Goal: Check status: Check status

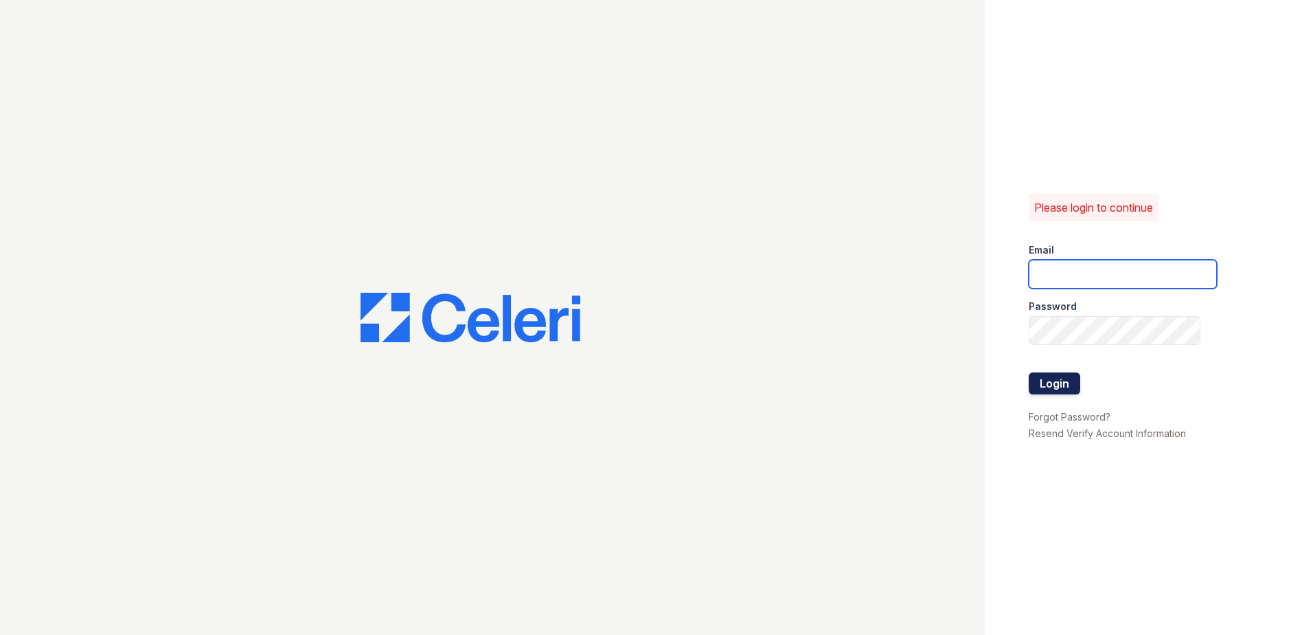
type input "renewnottingham@trinity-pm.com"
click at [1057, 389] on button "Login" at bounding box center [1055, 383] width 52 height 22
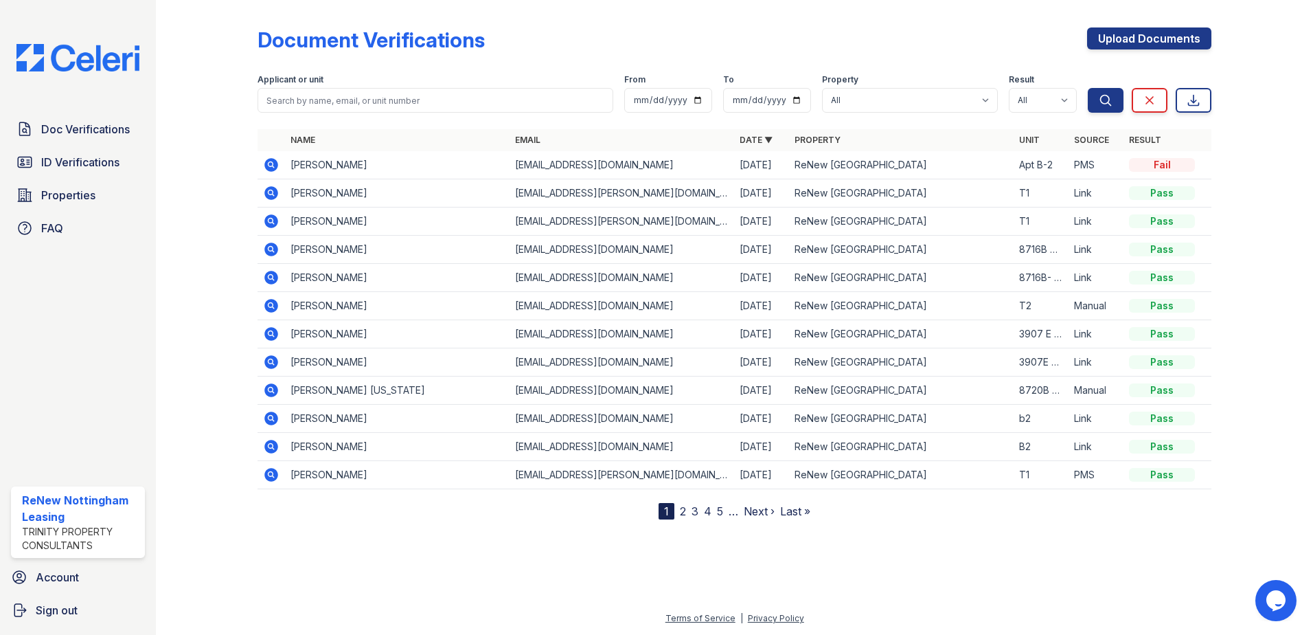
click at [275, 167] on icon at bounding box center [271, 165] width 14 height 14
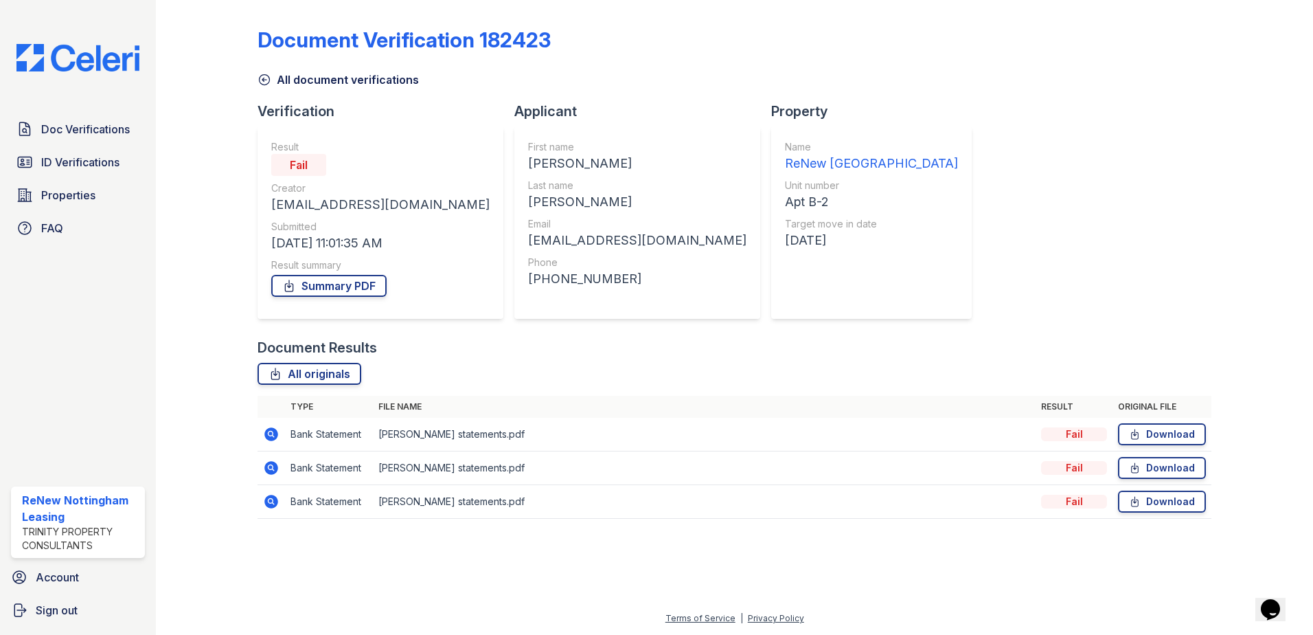
click at [279, 502] on icon at bounding box center [271, 501] width 16 height 16
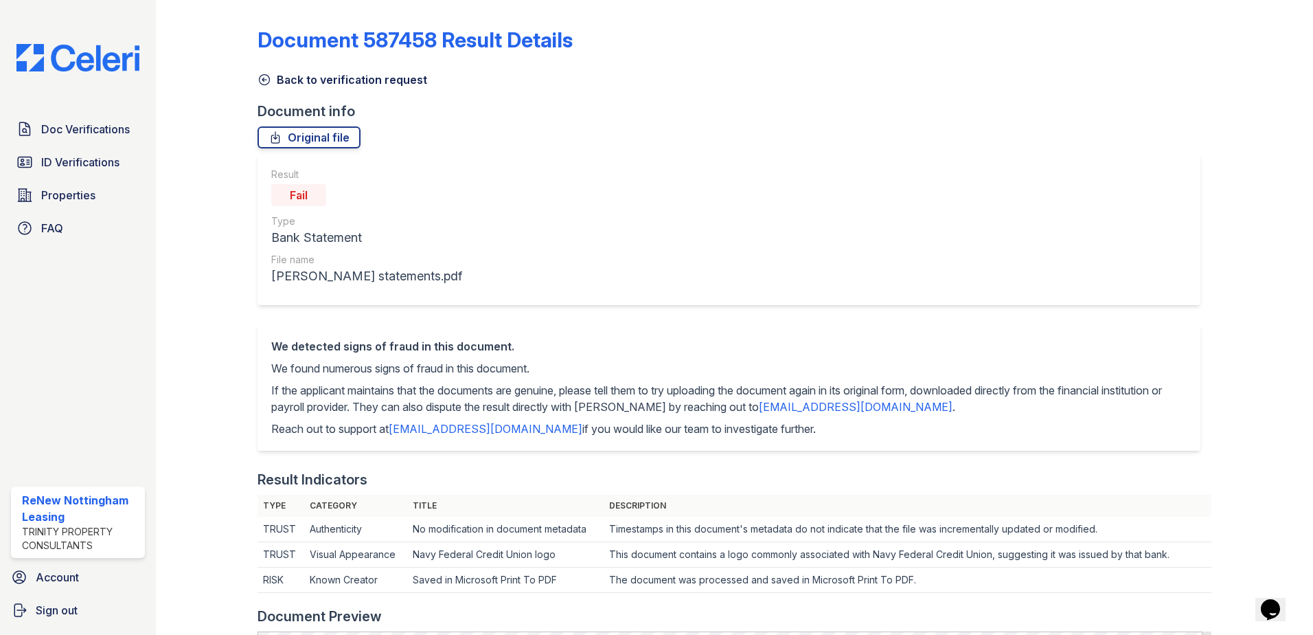
click at [265, 82] on icon at bounding box center [265, 80] width 14 height 14
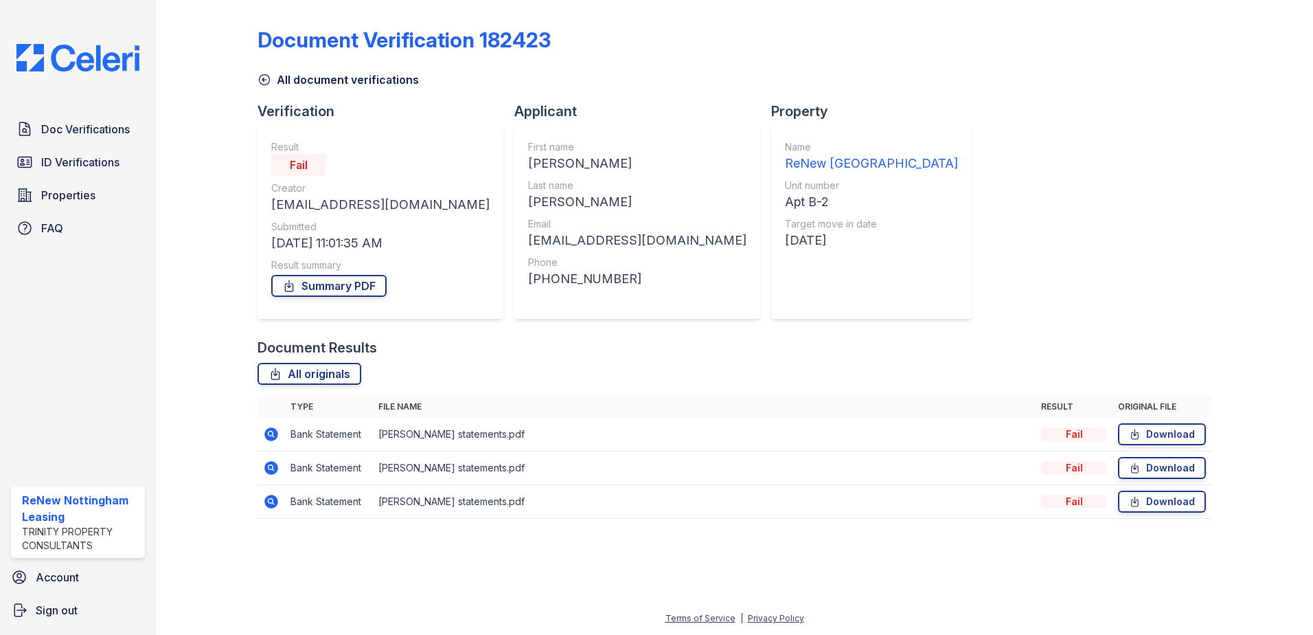
click at [271, 429] on icon at bounding box center [271, 434] width 14 height 14
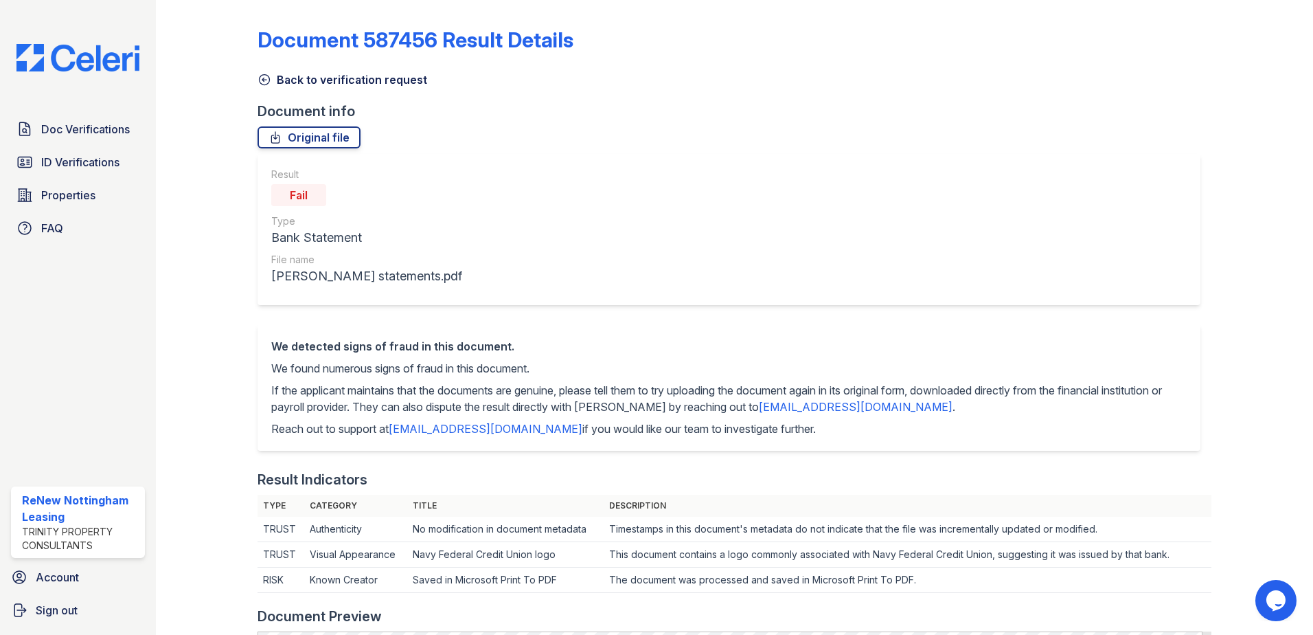
click at [260, 76] on icon at bounding box center [265, 80] width 14 height 14
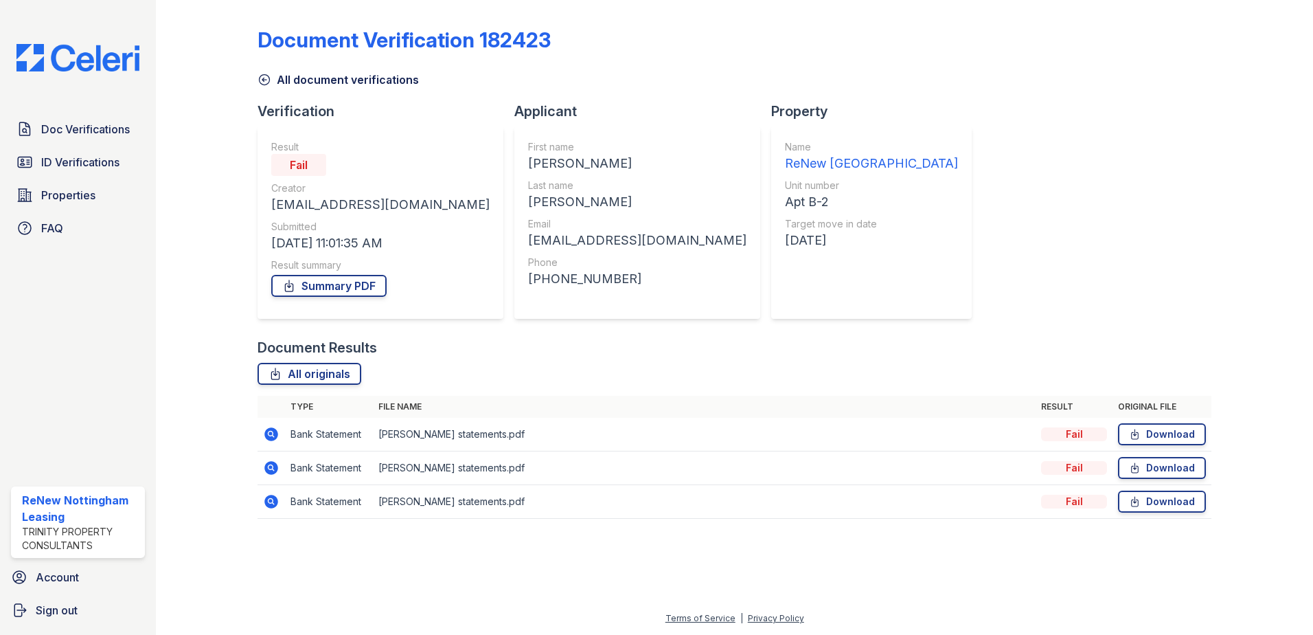
click at [267, 82] on icon at bounding box center [265, 80] width 14 height 14
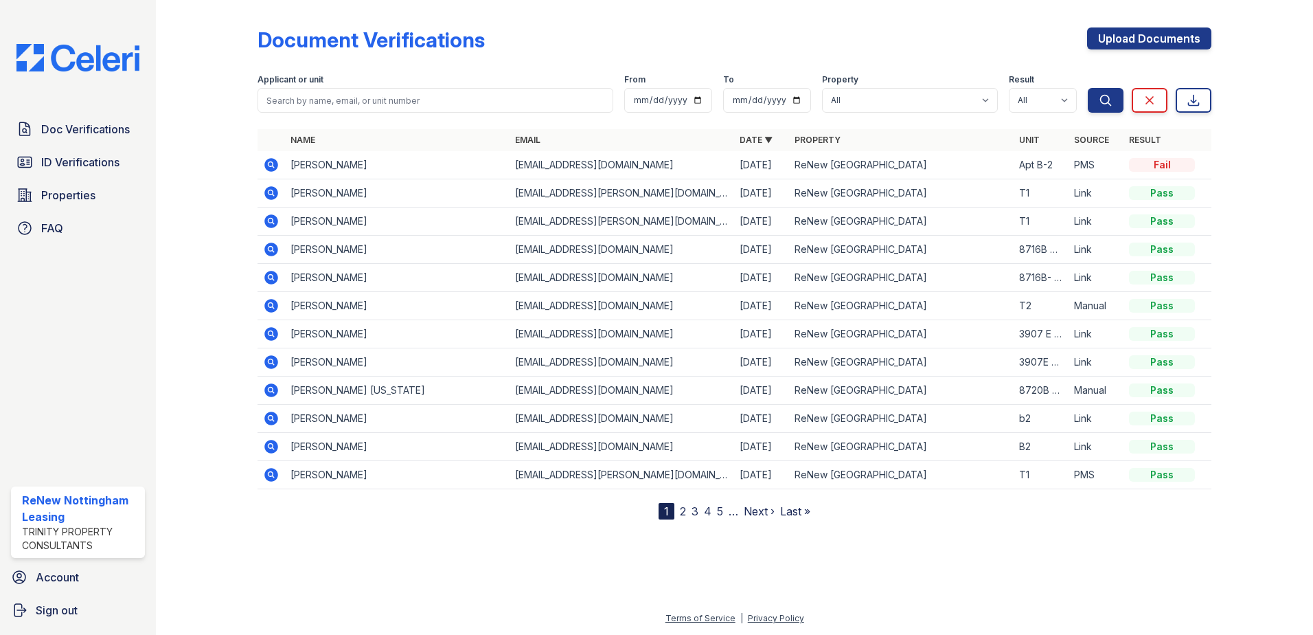
click at [277, 169] on icon at bounding box center [271, 165] width 16 height 16
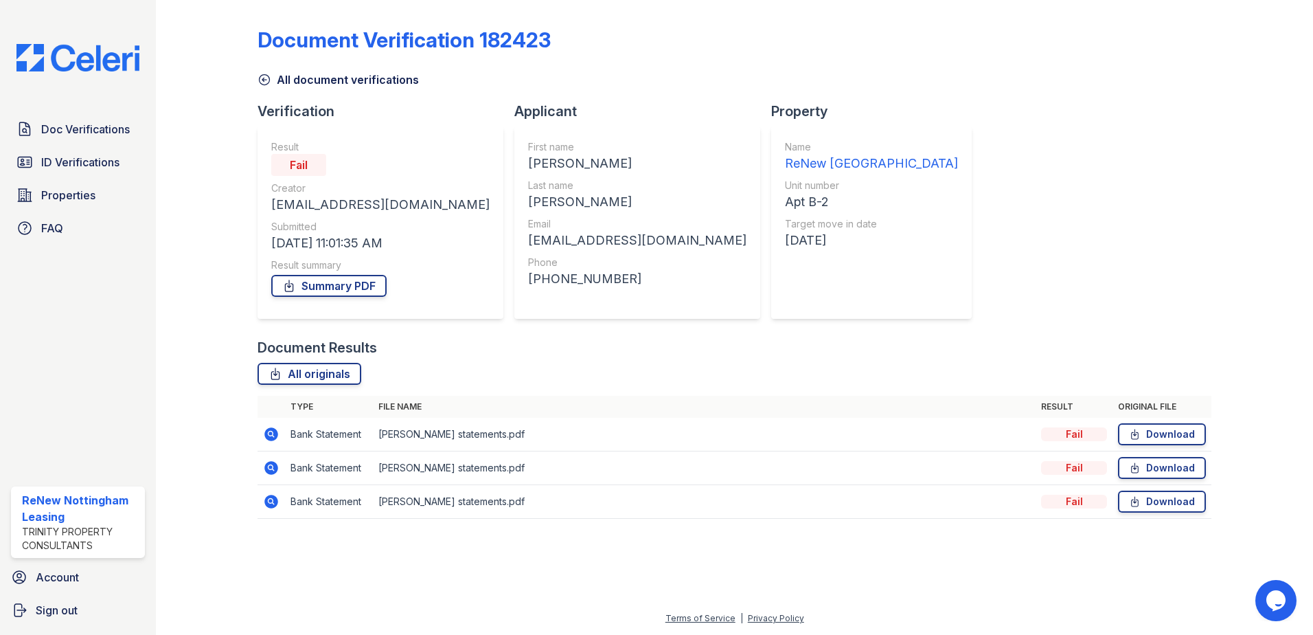
click at [267, 503] on icon at bounding box center [271, 502] width 14 height 14
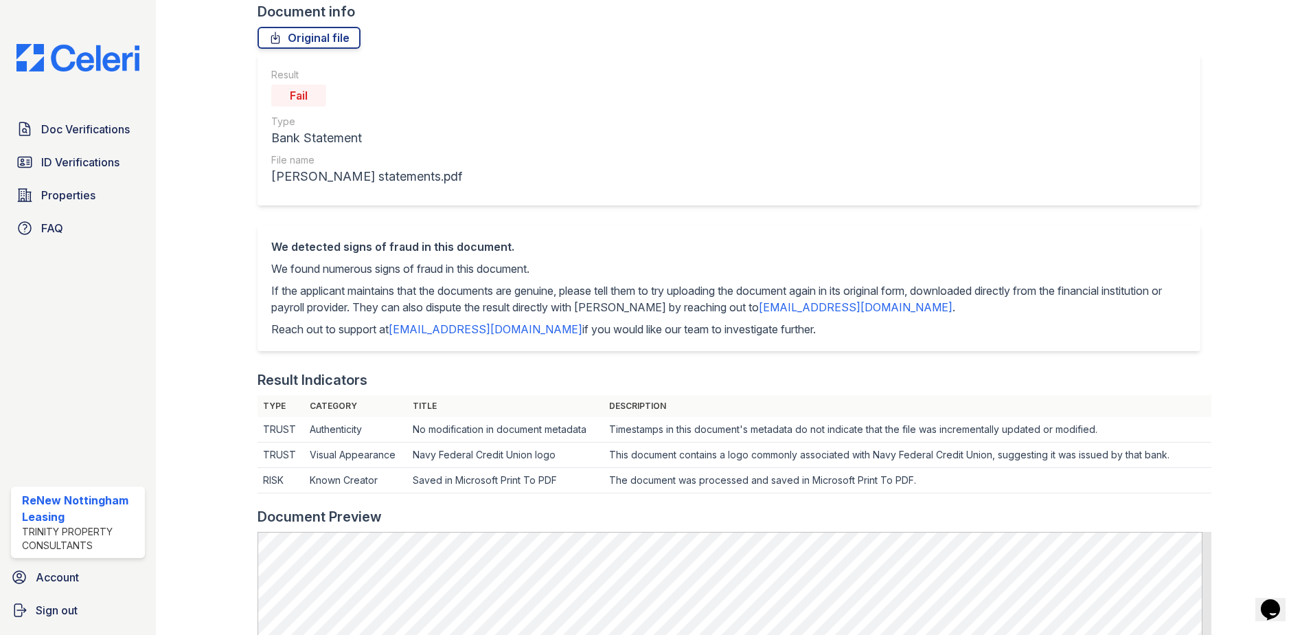
scroll to position [69, 0]
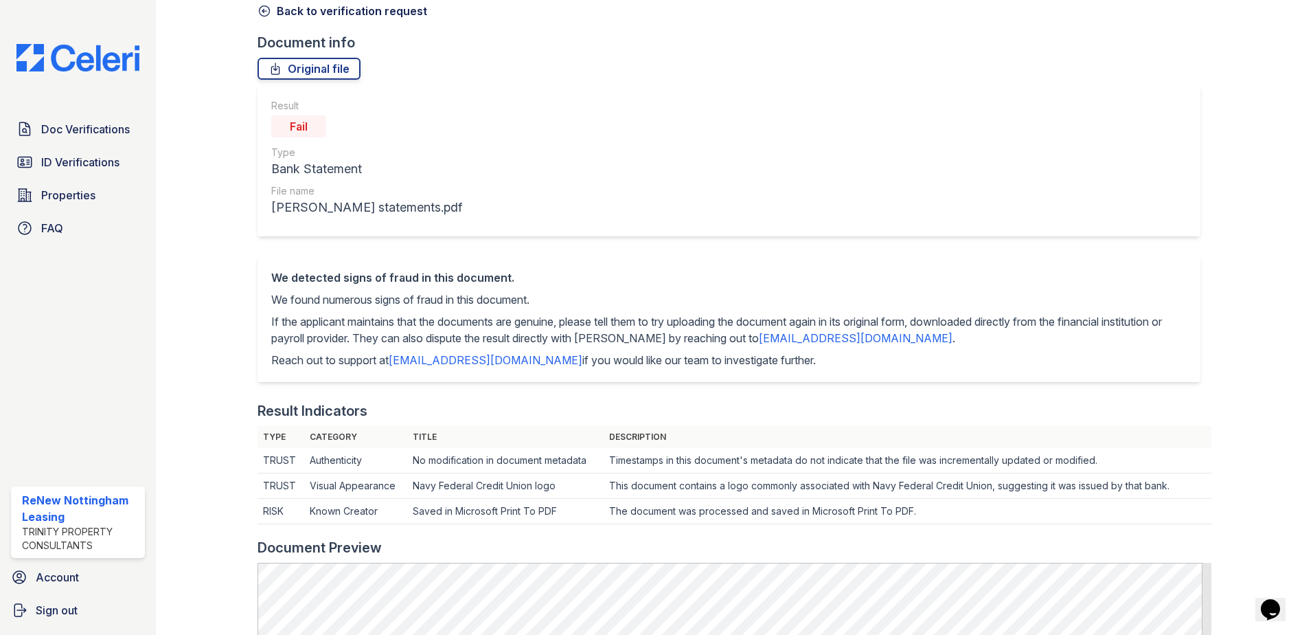
click at [263, 11] on icon at bounding box center [265, 11] width 10 height 10
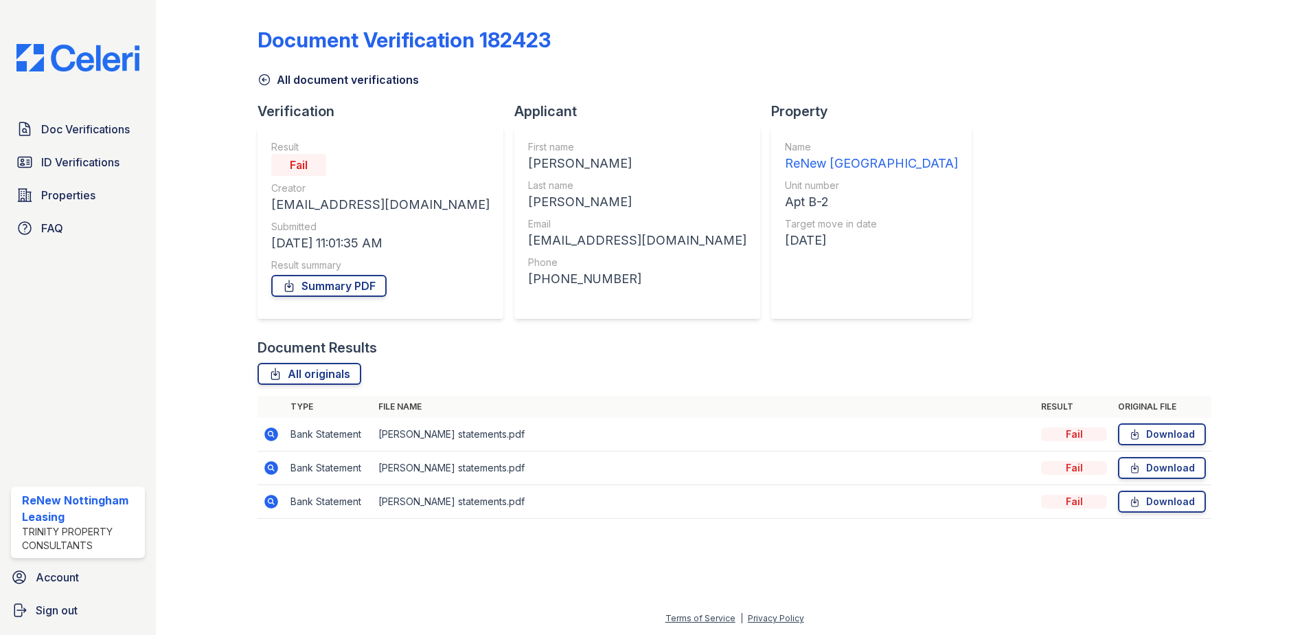
click at [271, 469] on icon at bounding box center [271, 468] width 16 height 16
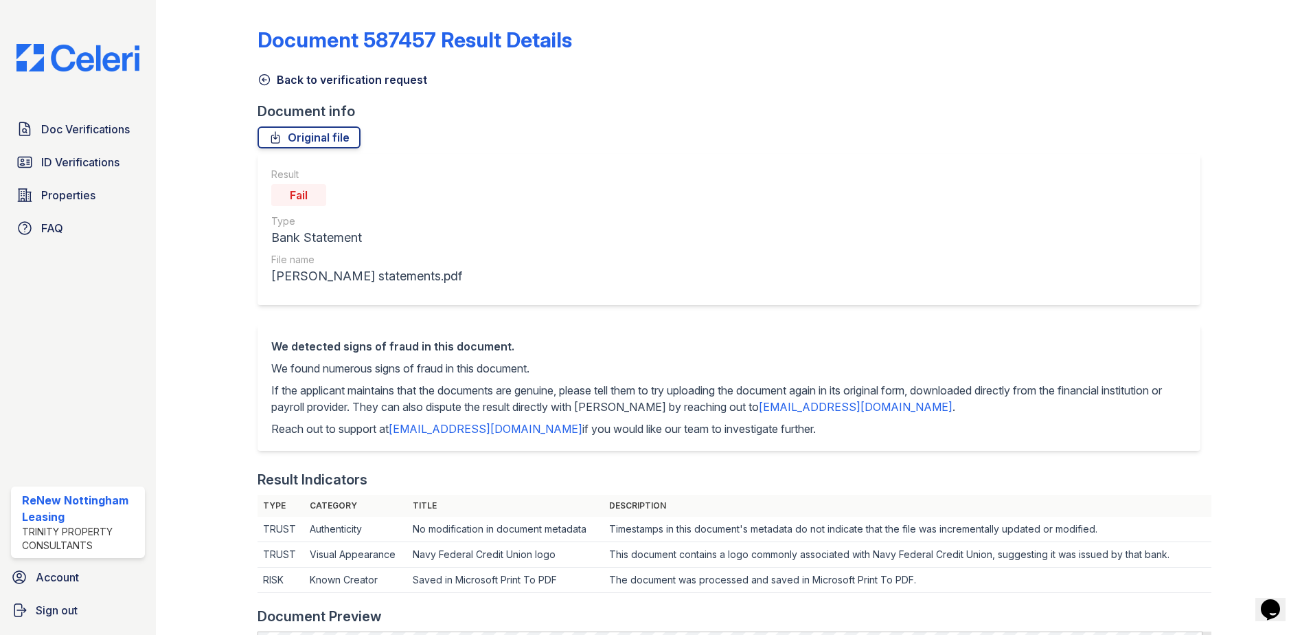
click at [263, 79] on icon at bounding box center [265, 80] width 14 height 14
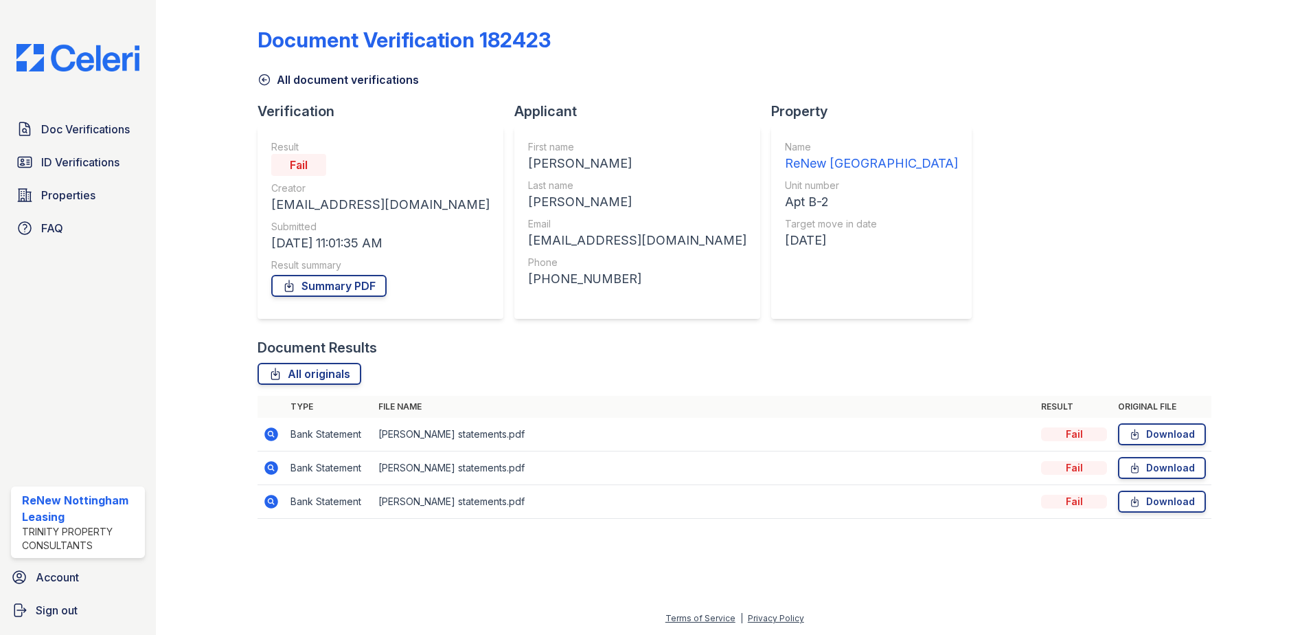
click at [271, 499] on icon at bounding box center [270, 500] width 3 height 3
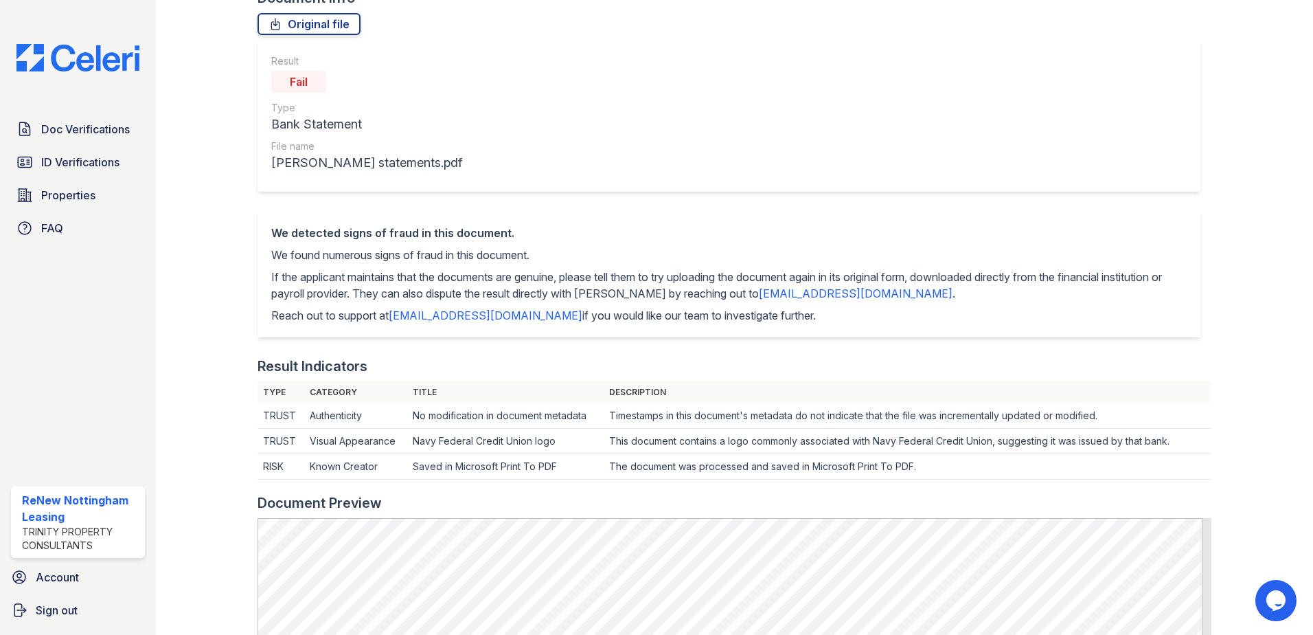
scroll to position [69, 0]
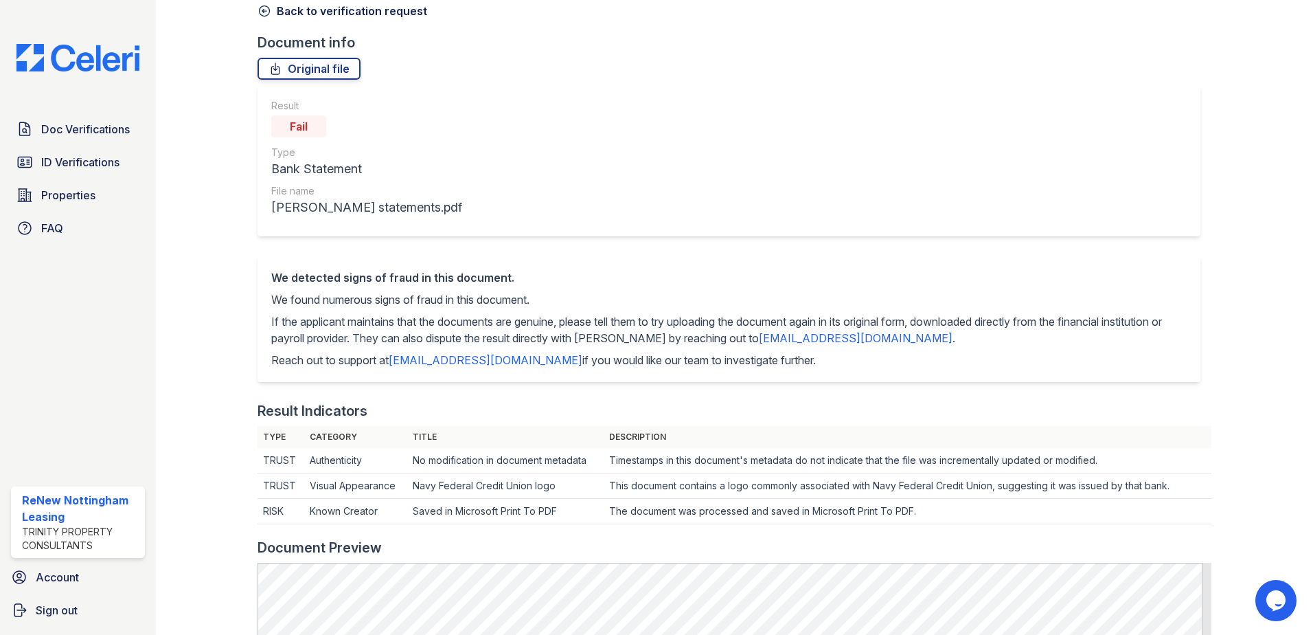
click at [262, 13] on icon at bounding box center [265, 11] width 14 height 14
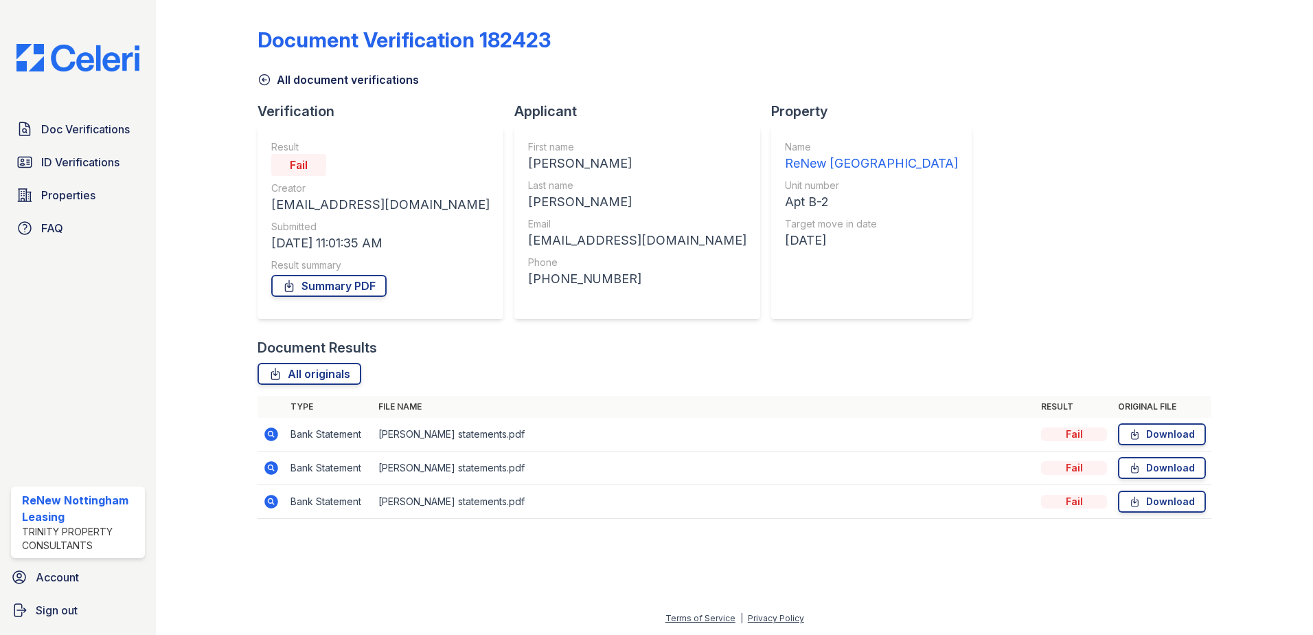
click at [266, 84] on icon at bounding box center [265, 80] width 10 height 10
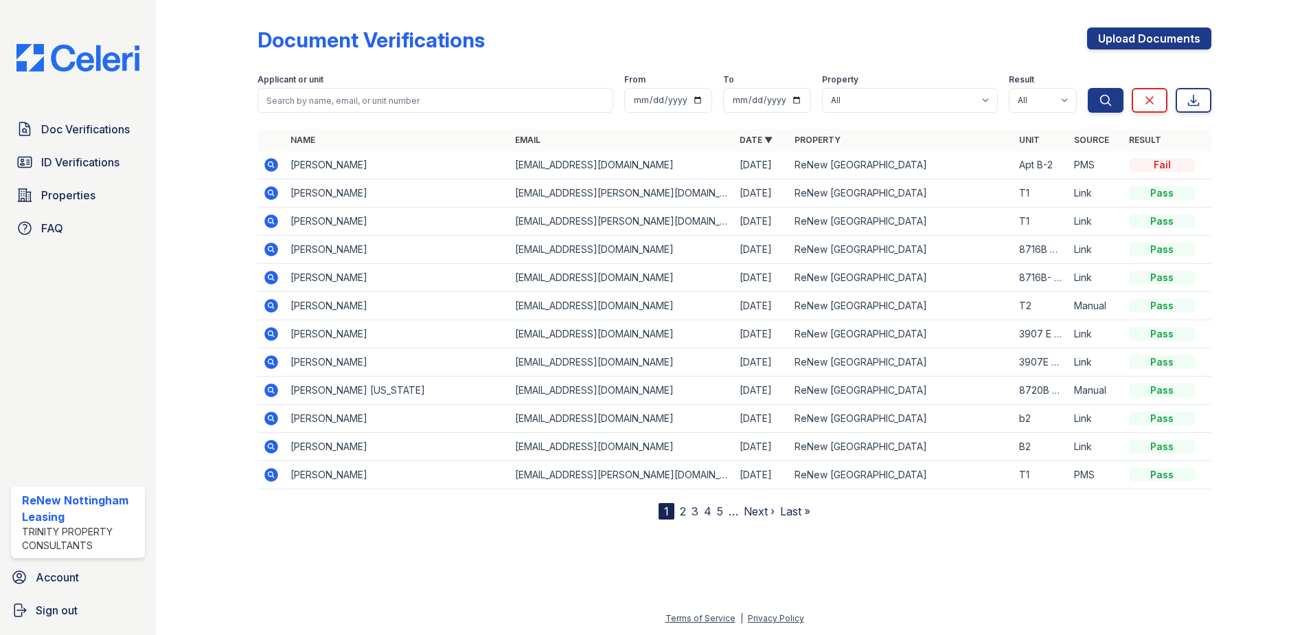
click at [272, 165] on icon at bounding box center [270, 163] width 3 height 3
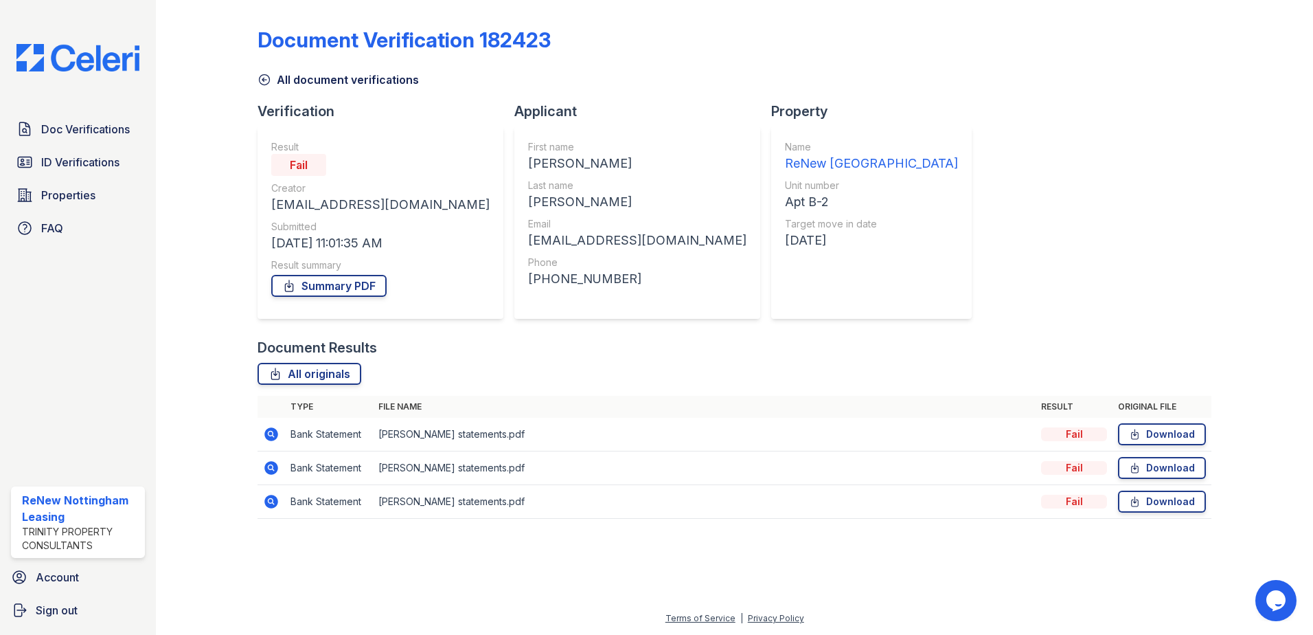
click at [273, 466] on icon at bounding box center [271, 468] width 16 height 16
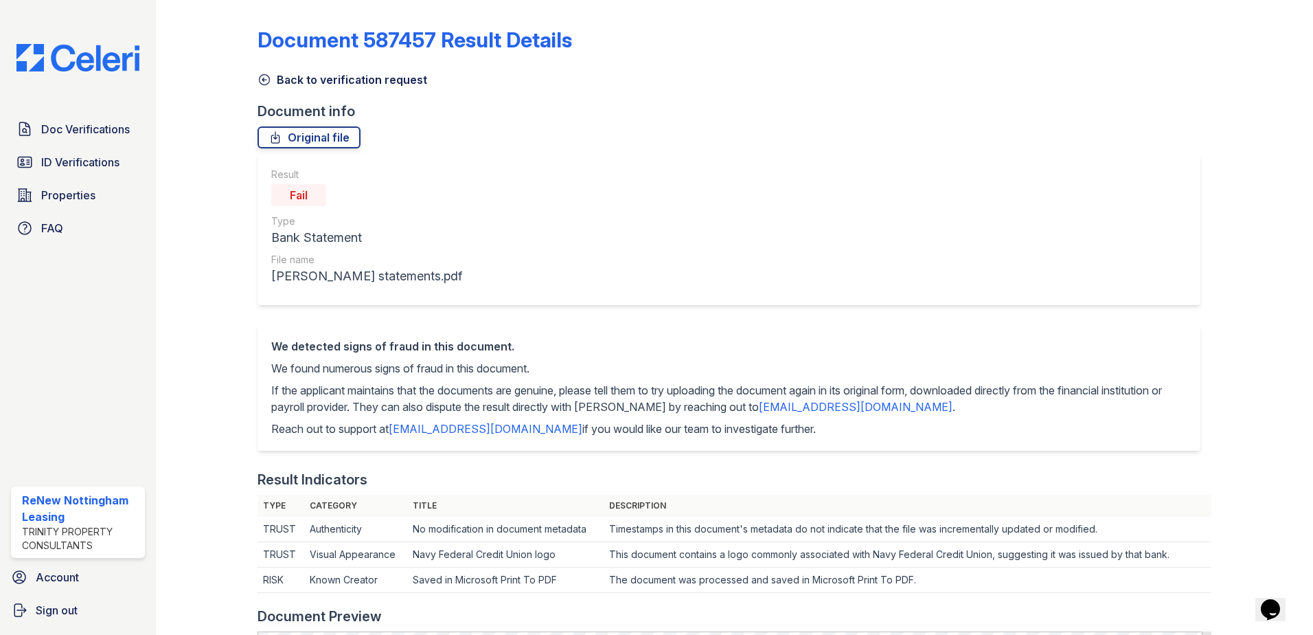
click at [263, 78] on icon at bounding box center [265, 80] width 14 height 14
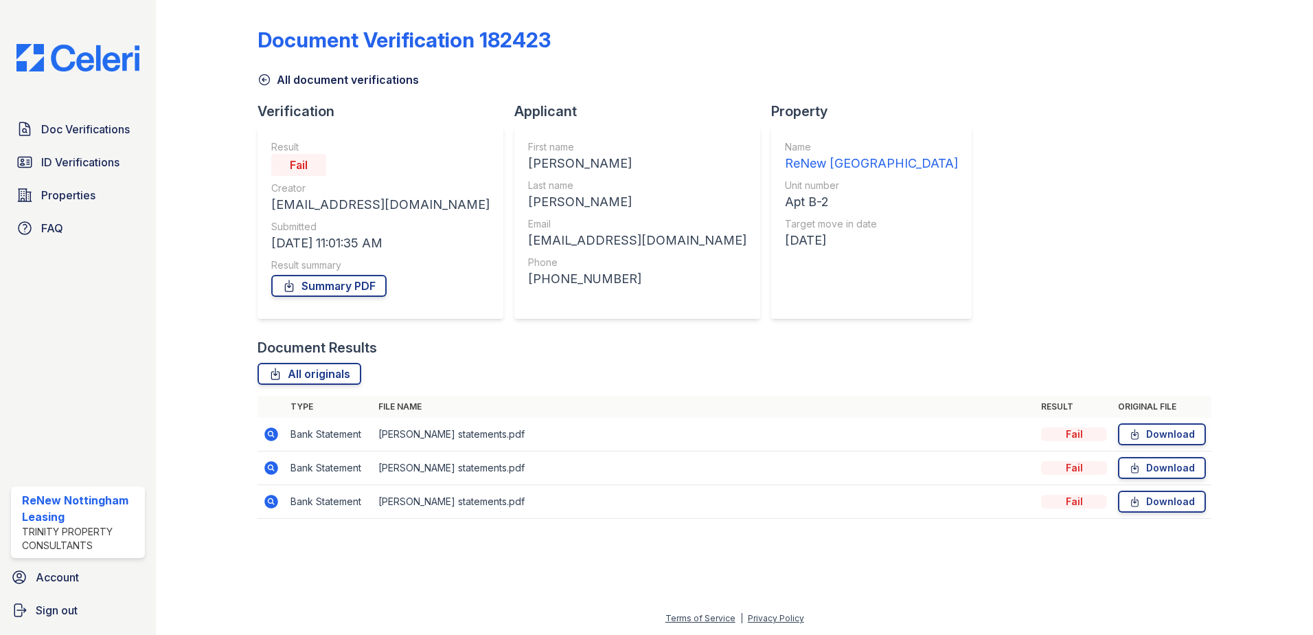
click at [270, 431] on icon at bounding box center [271, 434] width 16 height 16
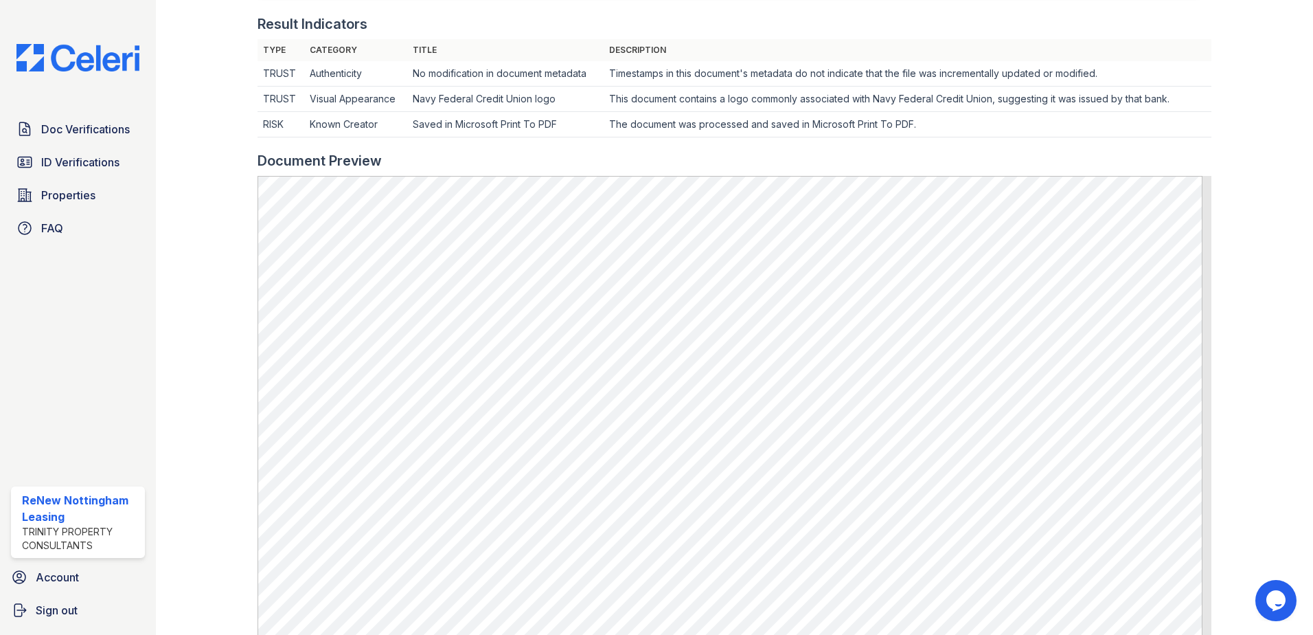
scroll to position [481, 0]
